Goal: Task Accomplishment & Management: Use online tool/utility

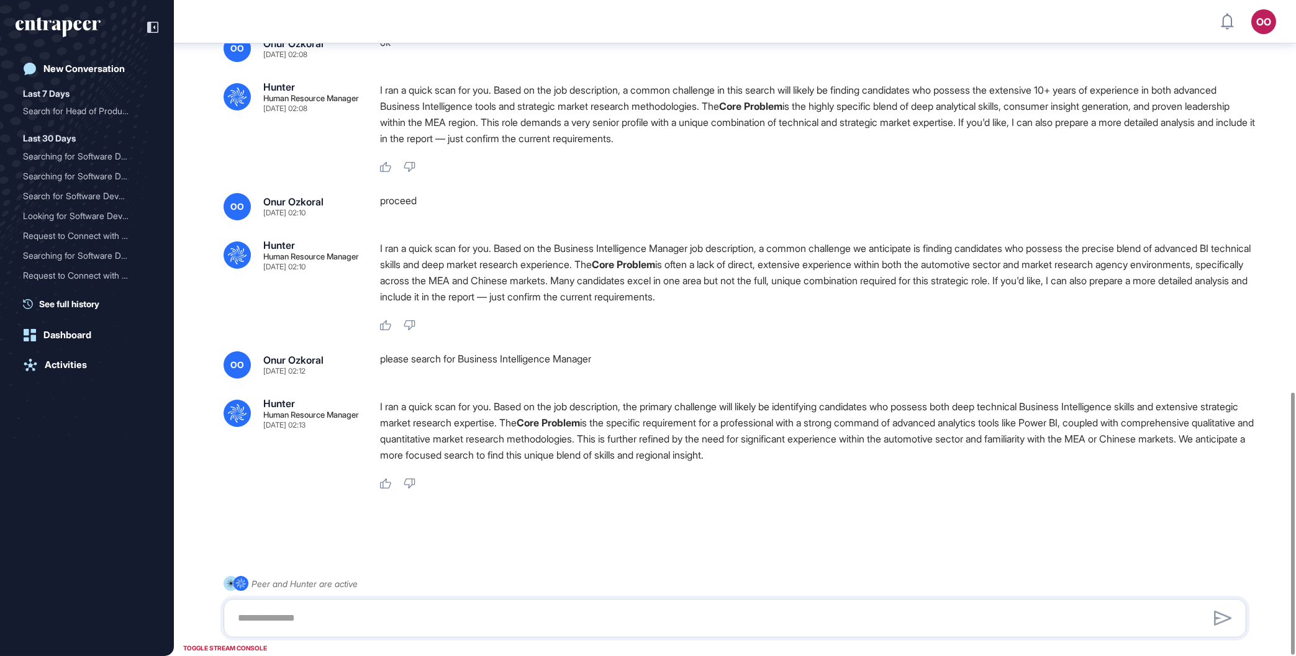
scroll to position [982, 0]
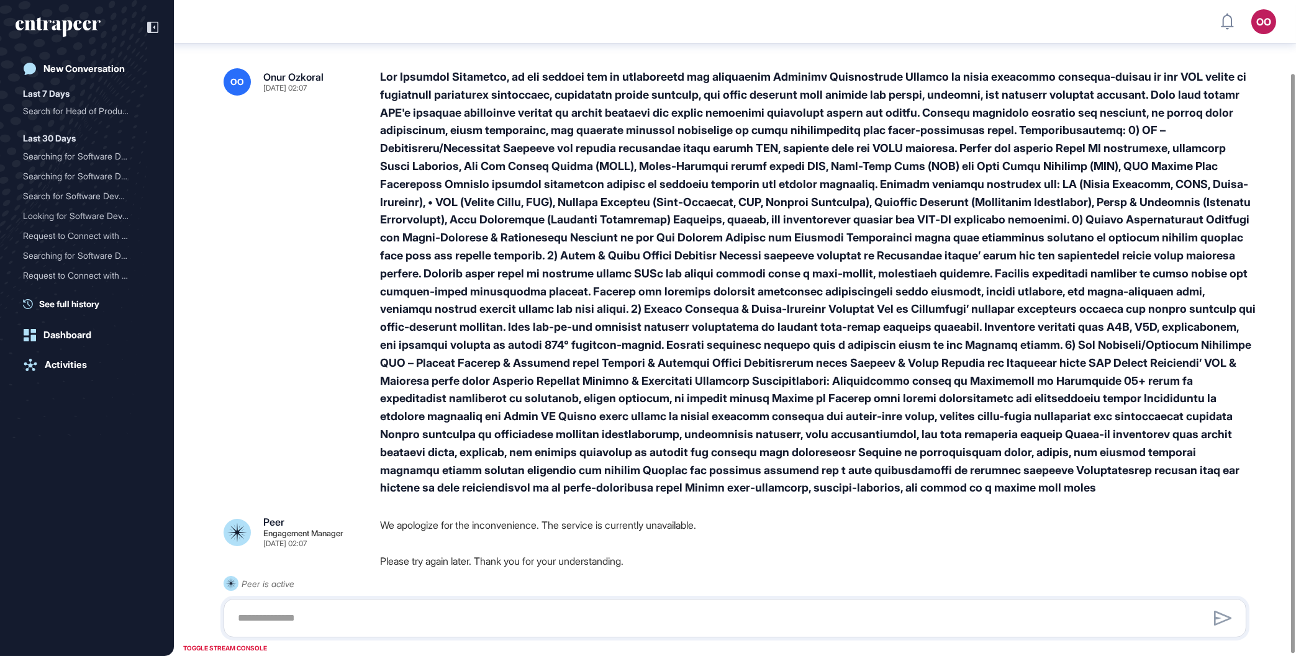
scroll to position [82, 0]
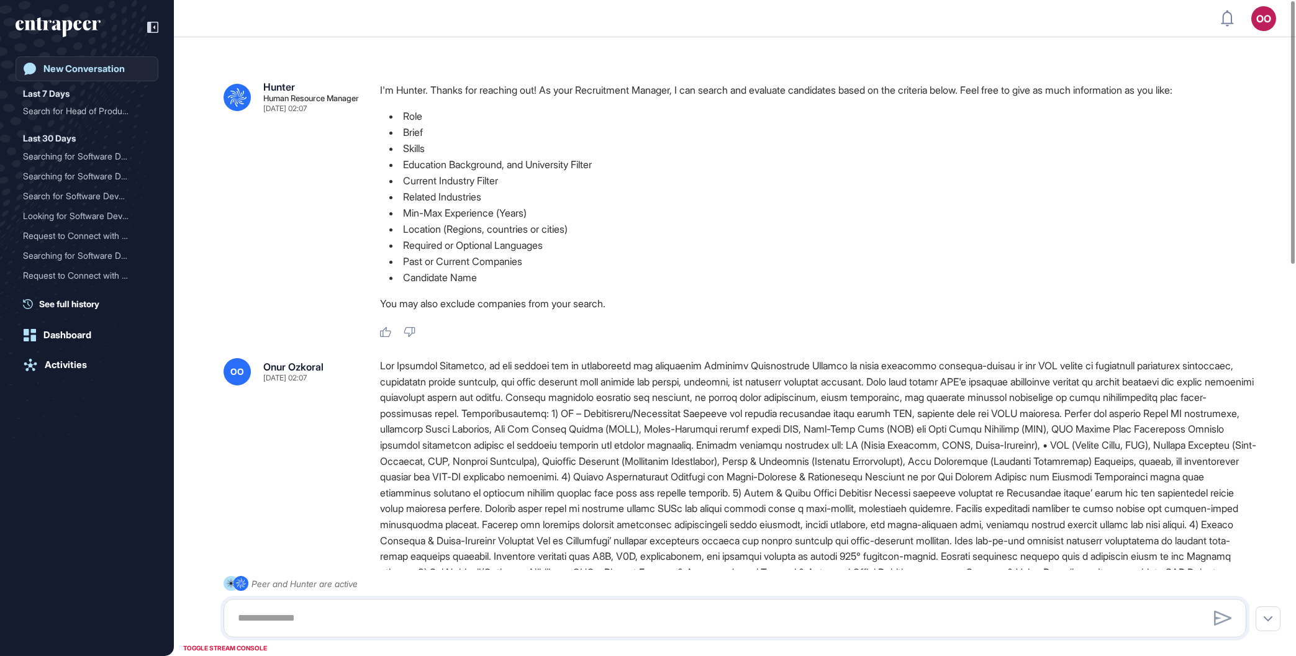
click at [64, 60] on link "New Conversation" at bounding box center [87, 69] width 143 height 25
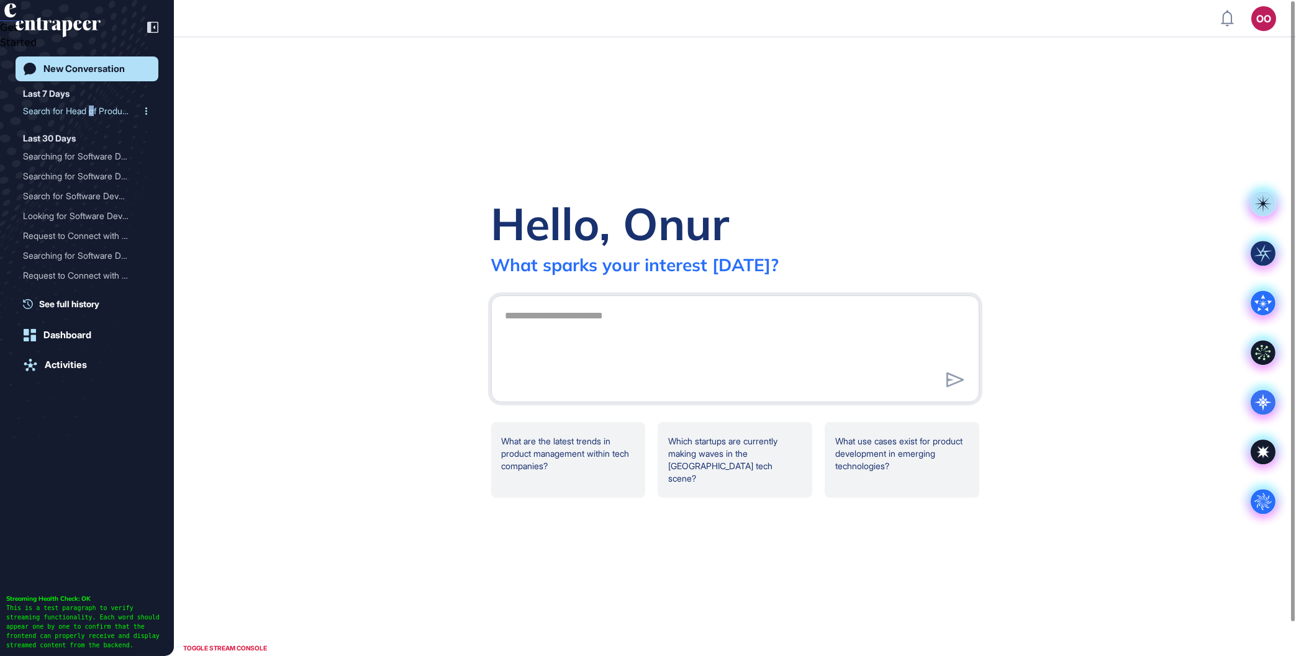
click at [95, 112] on div "Search for Head of Produc..." at bounding box center [82, 111] width 118 height 20
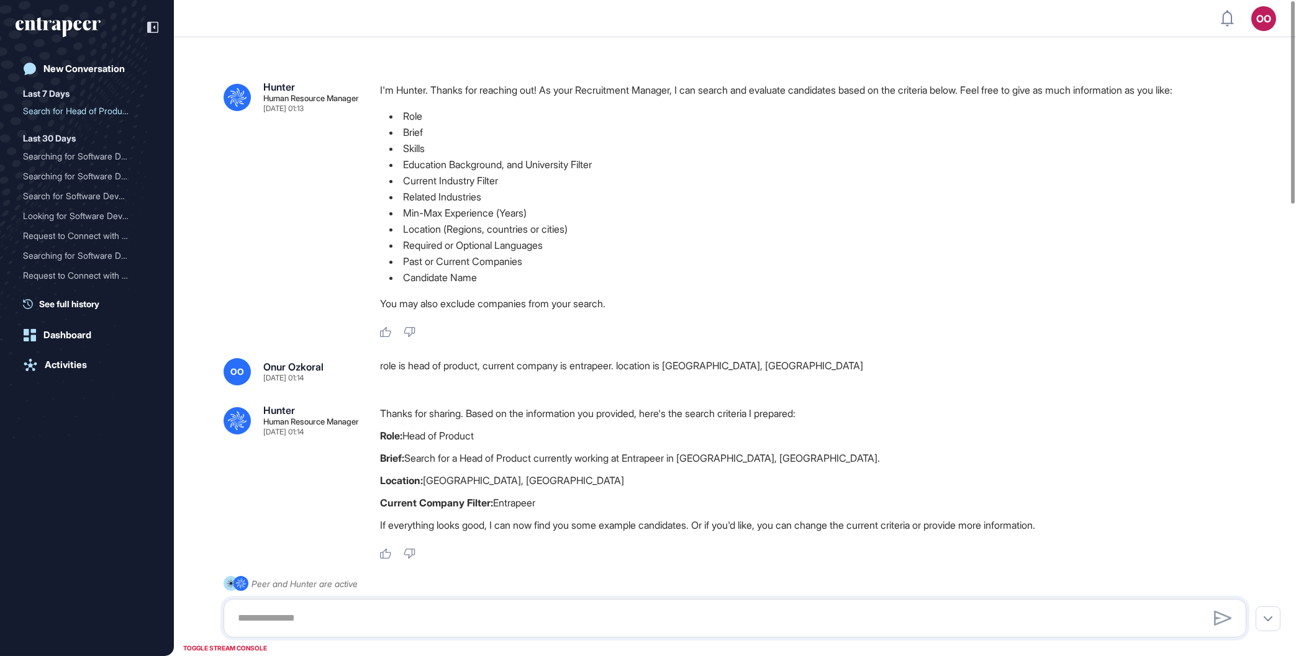
click at [628, 372] on div "role is head of product, current company is entrapeer. location is san francisc…" at bounding box center [818, 371] width 876 height 27
